Goal: Transaction & Acquisition: Obtain resource

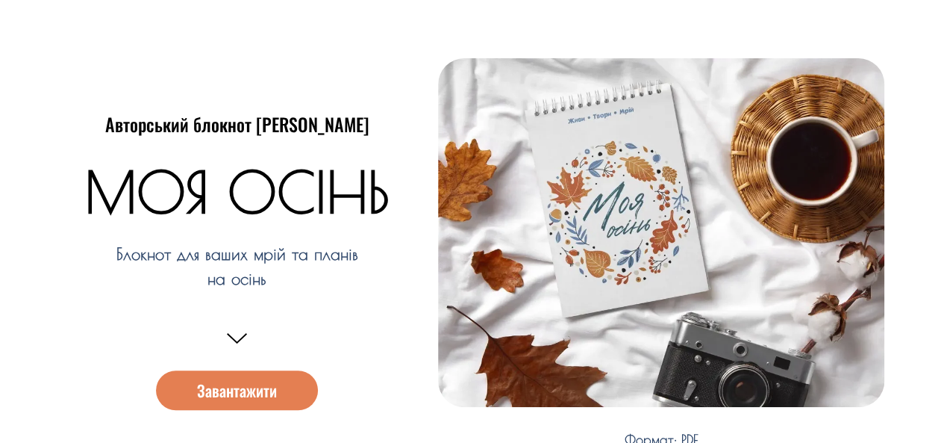
click at [246, 390] on span "Завантажити" at bounding box center [237, 390] width 80 height 16
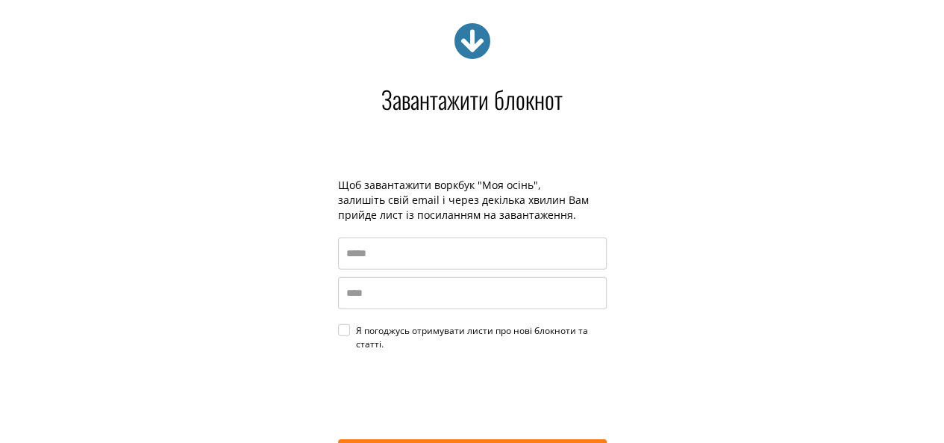
scroll to position [2132, 0]
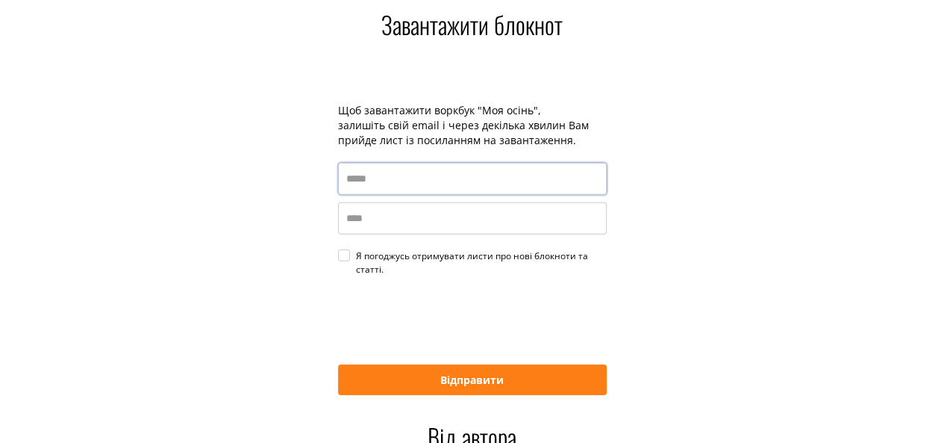
click at [383, 180] on input "email" at bounding box center [472, 179] width 269 height 32
type input "*"
type input "**********"
click at [375, 221] on input "name" at bounding box center [472, 218] width 269 height 32
type input "*"
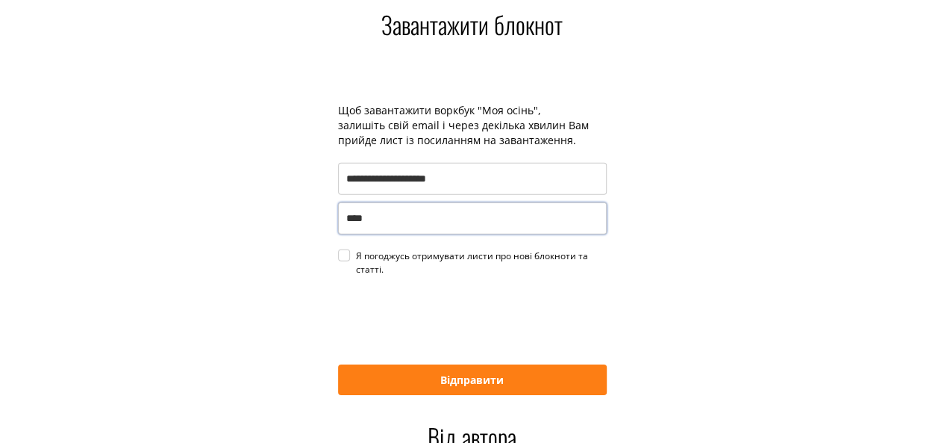
click at [356, 255] on div "Я погоджусь отримувати листи про нові блокноти та статті." at bounding box center [481, 262] width 251 height 27
type input "****"
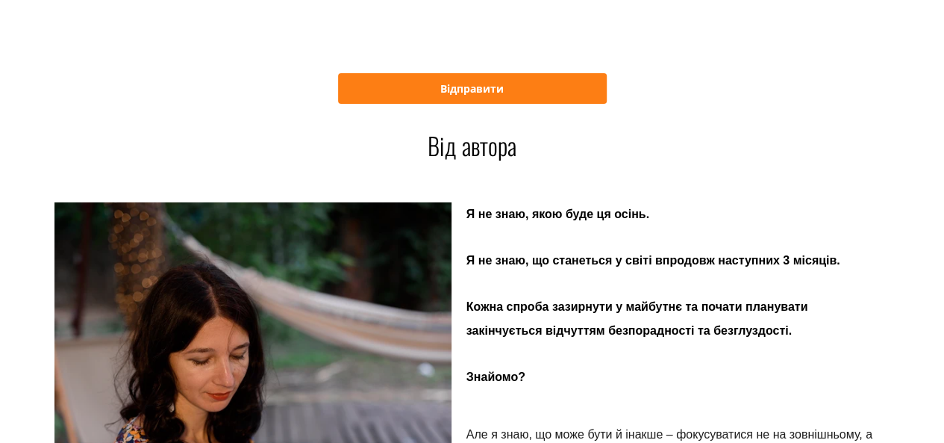
scroll to position [2281, 0]
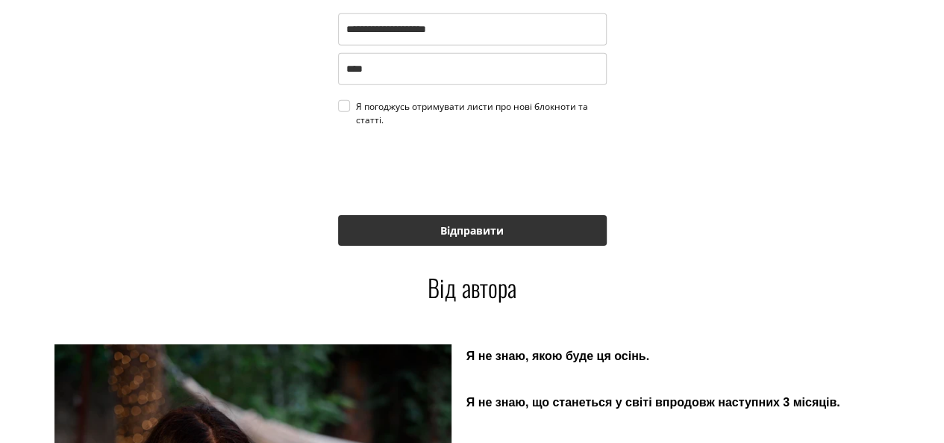
click at [472, 232] on button "Відправити" at bounding box center [472, 230] width 269 height 31
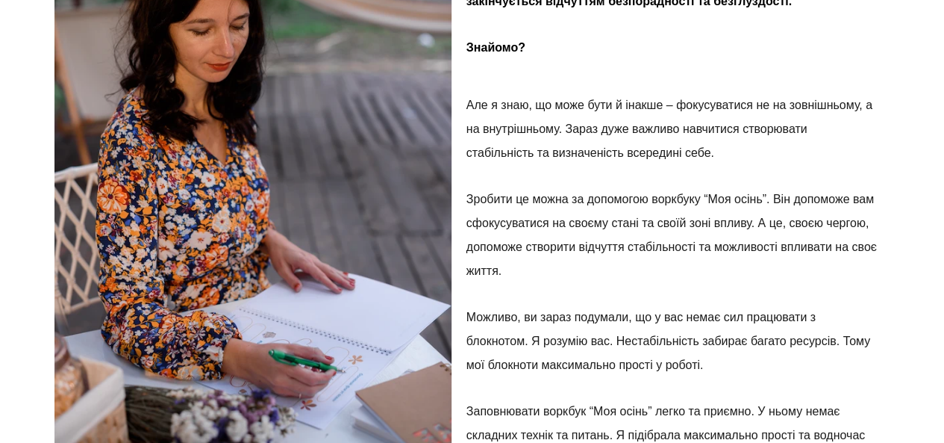
scroll to position [2580, 0]
